Goal: Find specific page/section: Find specific page/section

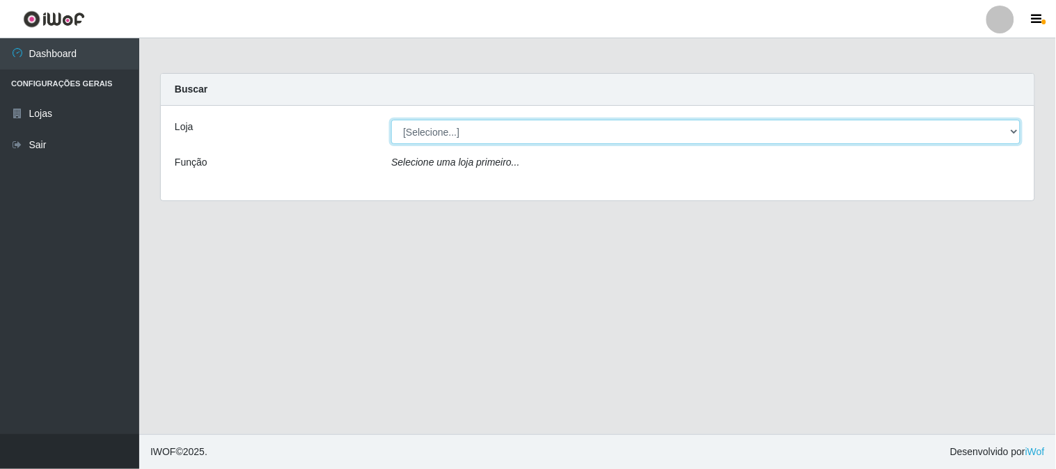
click at [445, 134] on select "[Selecione...] Rede Compras Supermercados - LOJA 1" at bounding box center [705, 132] width 629 height 24
select select "158"
click at [391, 120] on select "[Selecione...] Rede Compras Supermercados - LOJA 1" at bounding box center [705, 132] width 629 height 24
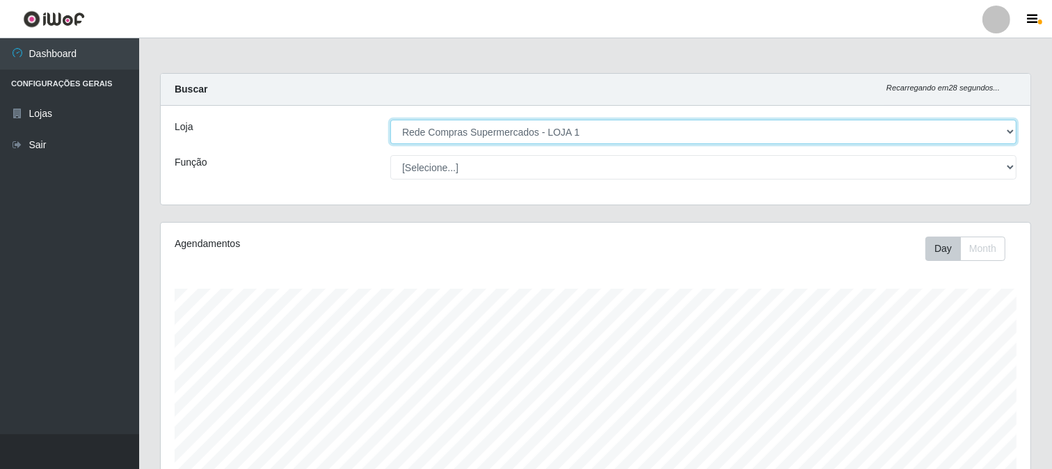
scroll to position [288, 870]
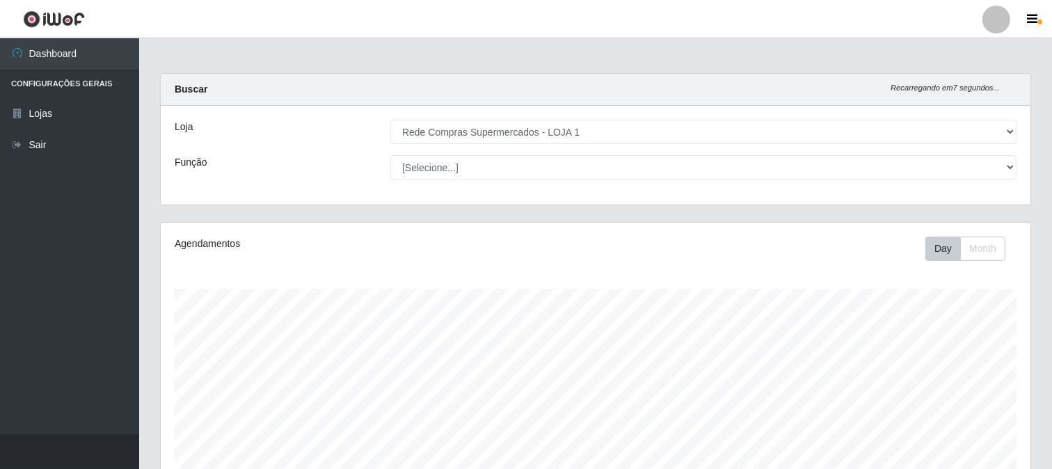
click at [1026, 197] on div "Loja [Selecione...] Rede Compras Supermercados - LOJA 1 Função [Selecione...] A…" at bounding box center [596, 155] width 870 height 99
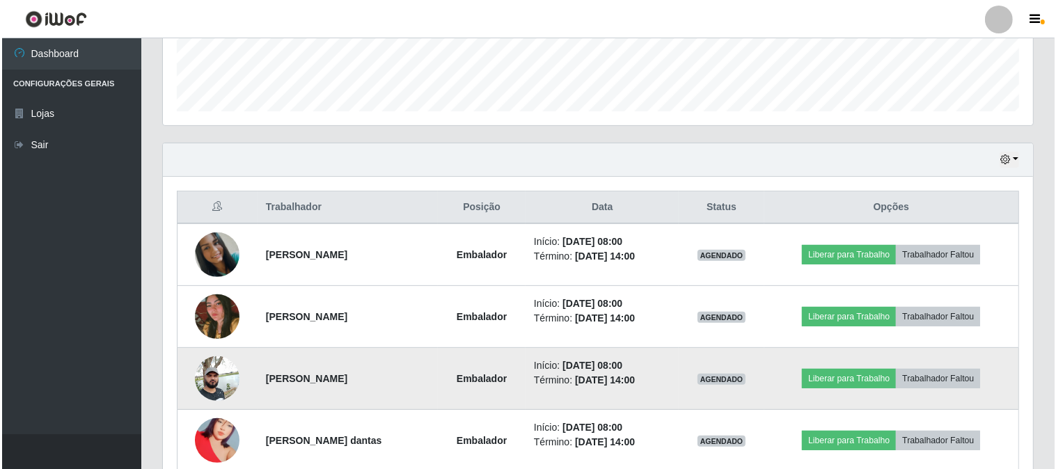
scroll to position [463, 0]
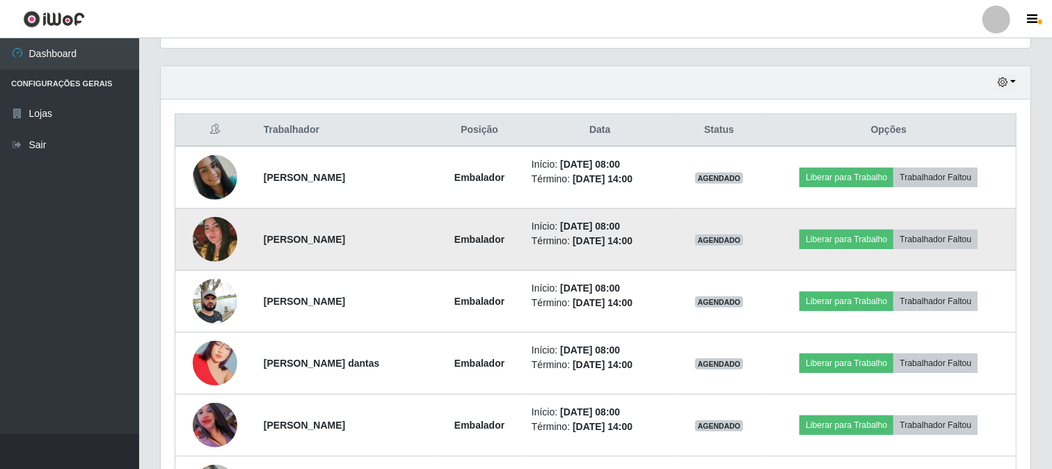
click at [205, 247] on img at bounding box center [215, 239] width 45 height 66
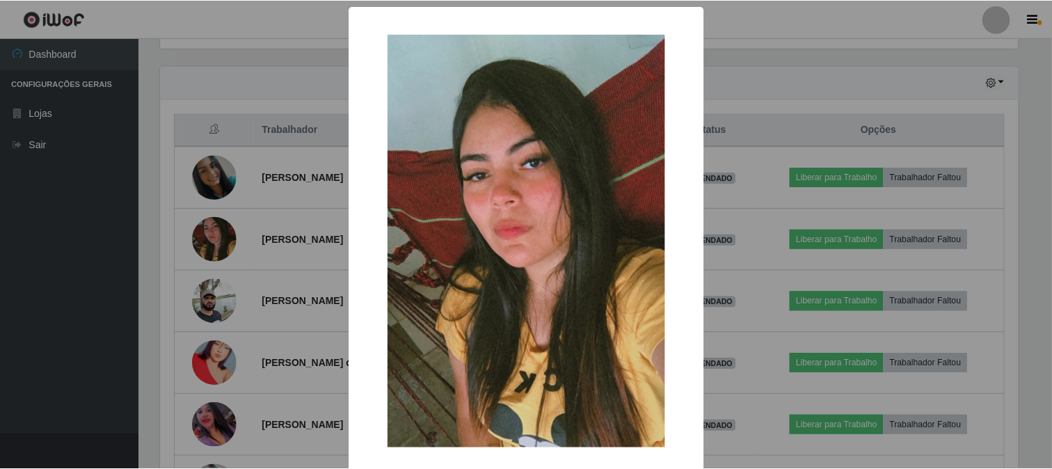
scroll to position [66, 0]
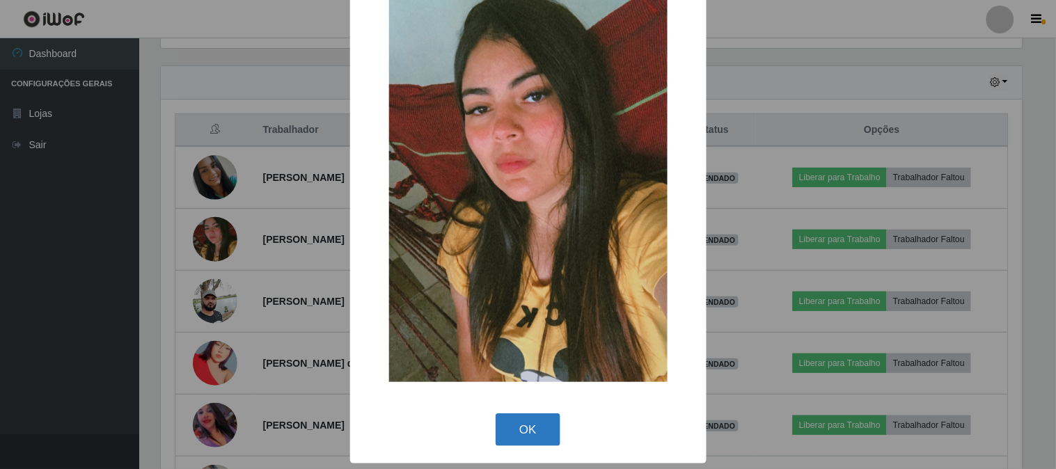
click at [525, 425] on button "OK" at bounding box center [527, 429] width 65 height 33
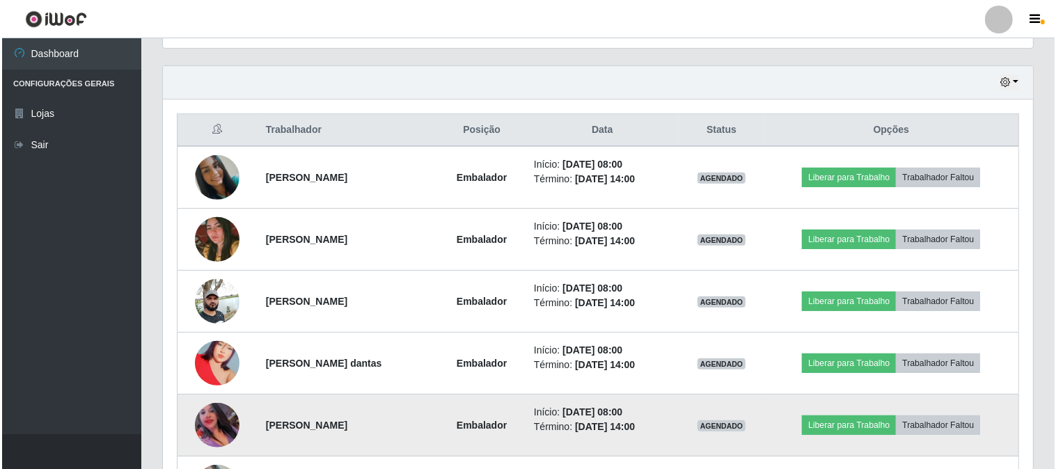
scroll to position [541, 0]
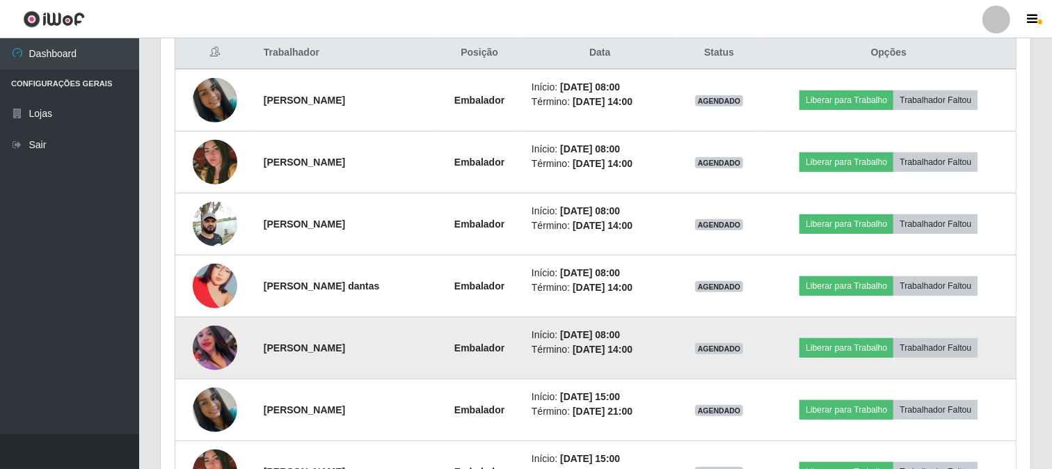
click at [210, 349] on img at bounding box center [215, 348] width 45 height 45
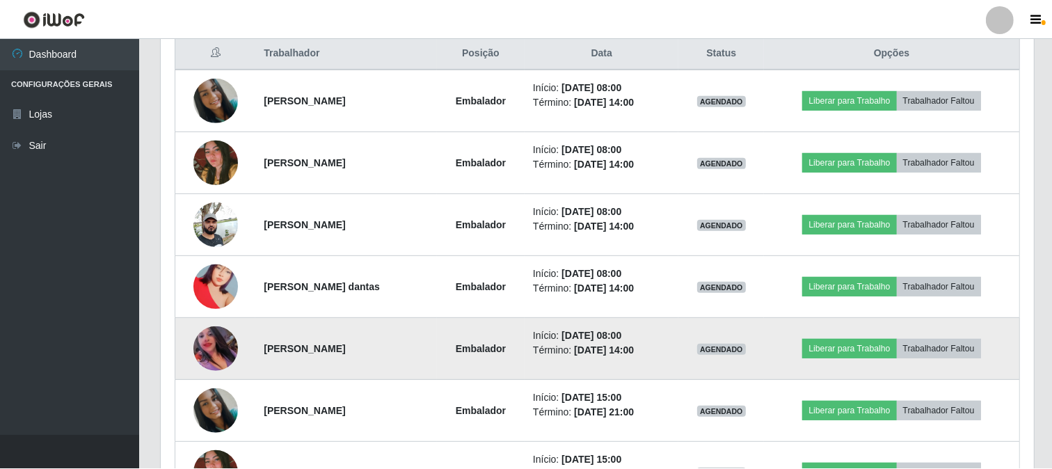
scroll to position [288, 861]
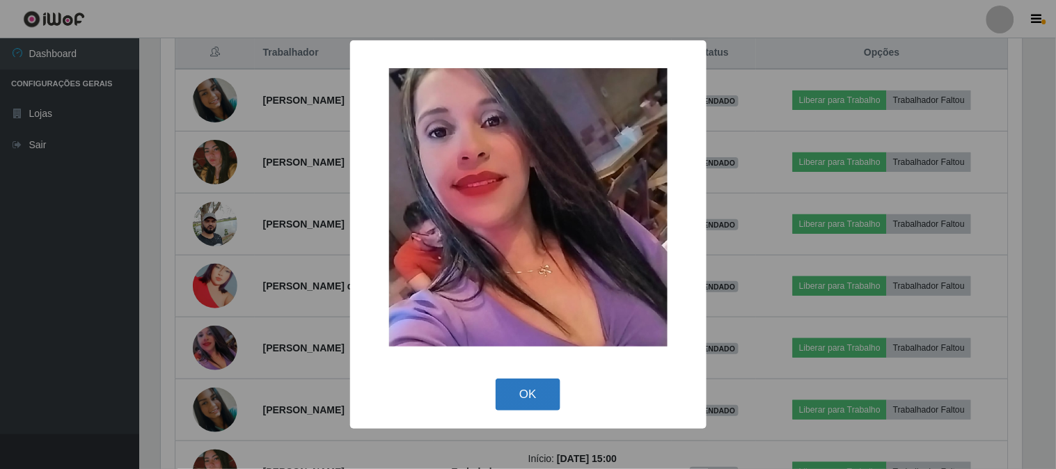
click at [529, 394] on button "OK" at bounding box center [527, 395] width 65 height 33
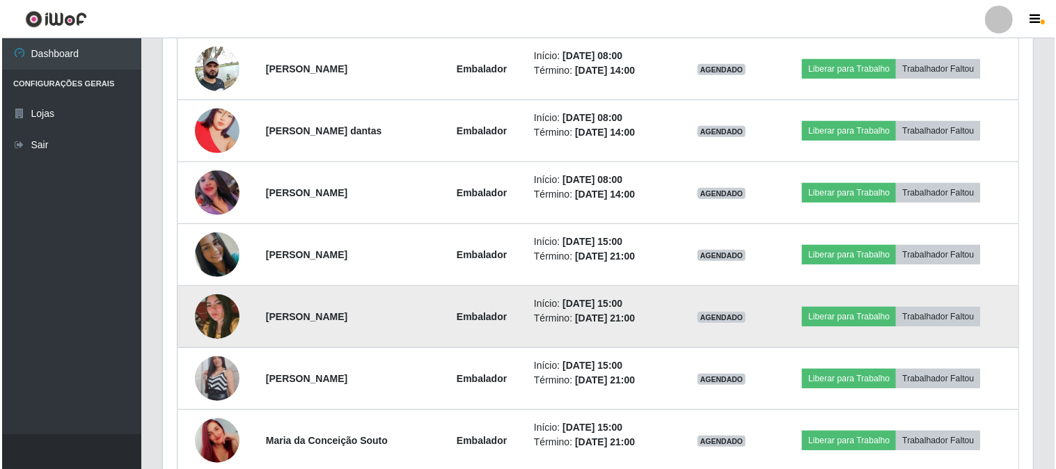
scroll to position [773, 0]
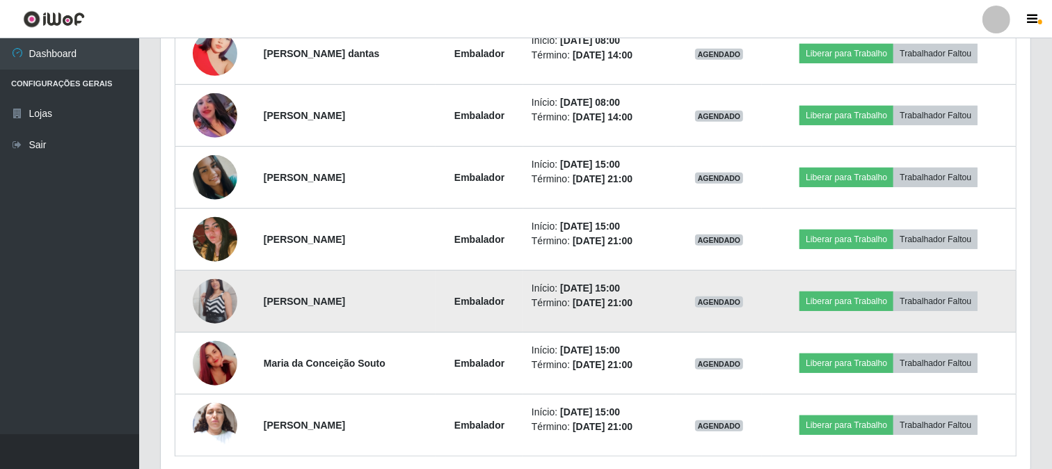
click at [219, 299] on img at bounding box center [215, 301] width 45 height 79
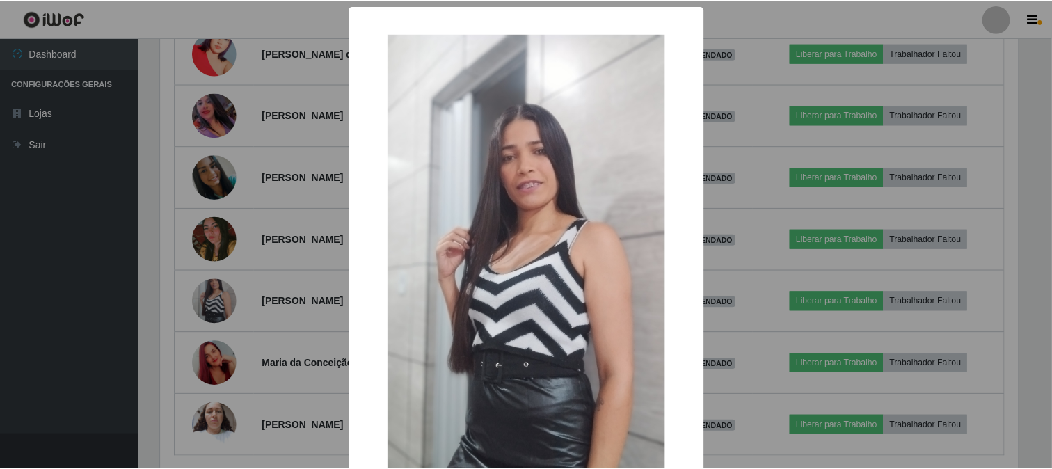
scroll to position [147, 0]
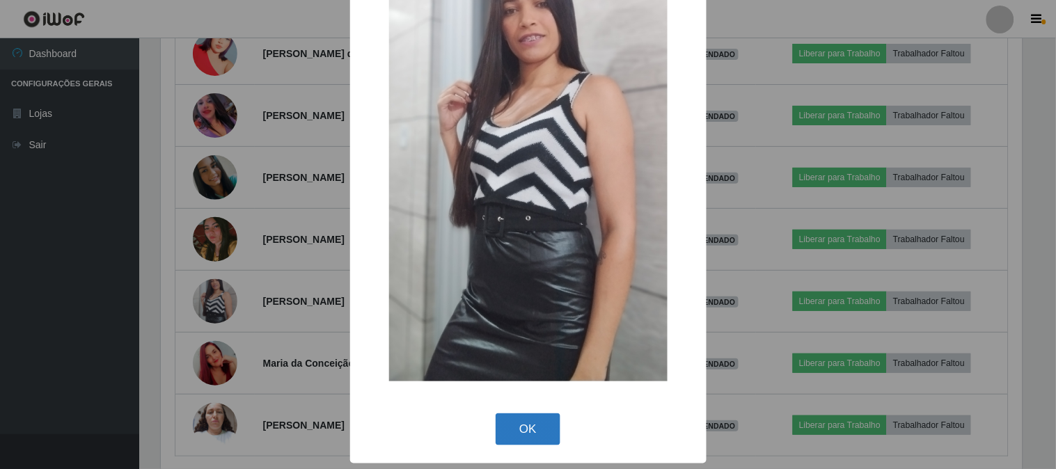
click at [520, 421] on button "OK" at bounding box center [527, 429] width 65 height 33
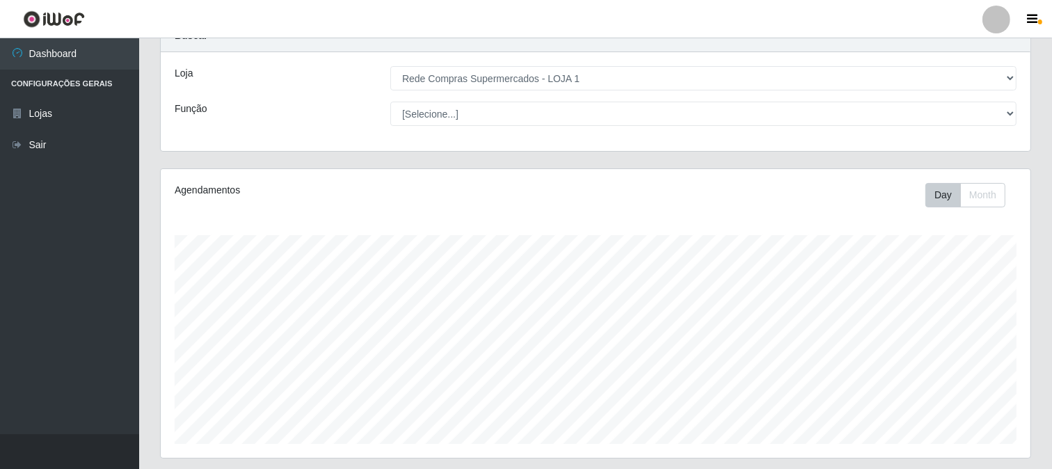
scroll to position [0, 0]
